Goal: Task Accomplishment & Management: Manage account settings

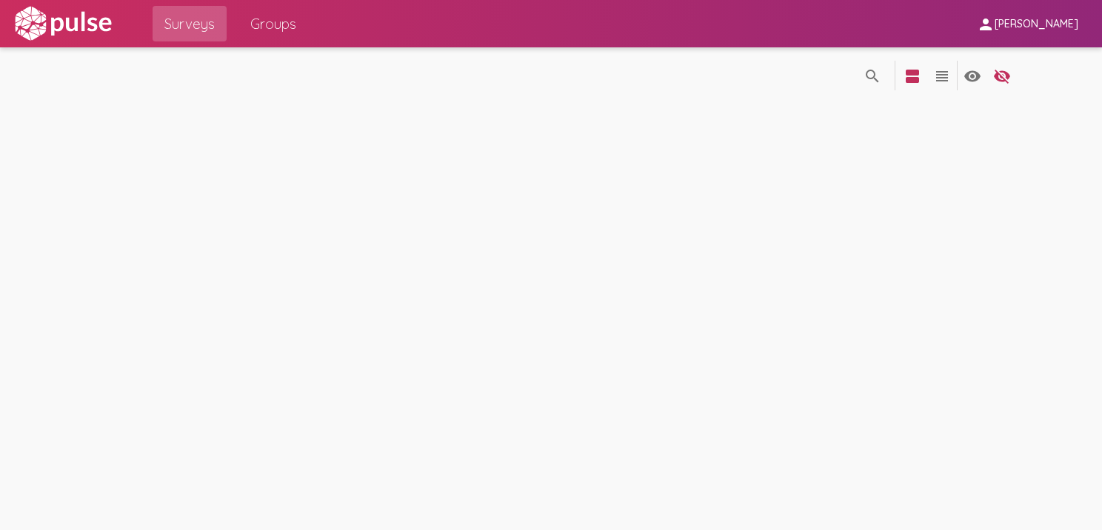
click at [74, 32] on img at bounding box center [63, 23] width 102 height 37
click at [50, 16] on img at bounding box center [63, 23] width 102 height 37
click at [185, 25] on span "Surveys" at bounding box center [189, 23] width 50 height 27
click at [1065, 29] on span "[PERSON_NAME]" at bounding box center [1037, 24] width 84 height 13
